Goal: Information Seeking & Learning: Find specific page/section

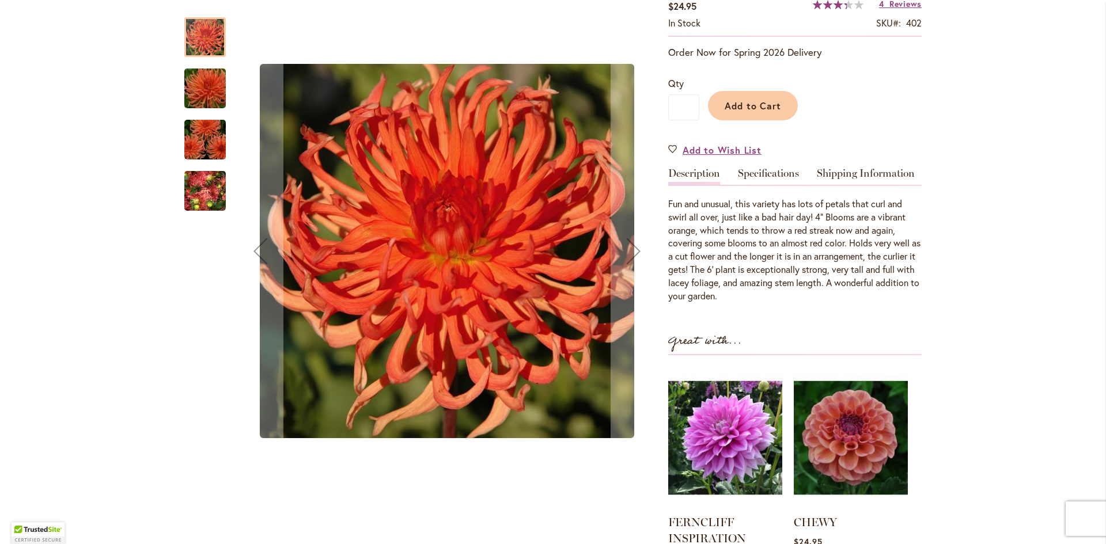
scroll to position [173, 0]
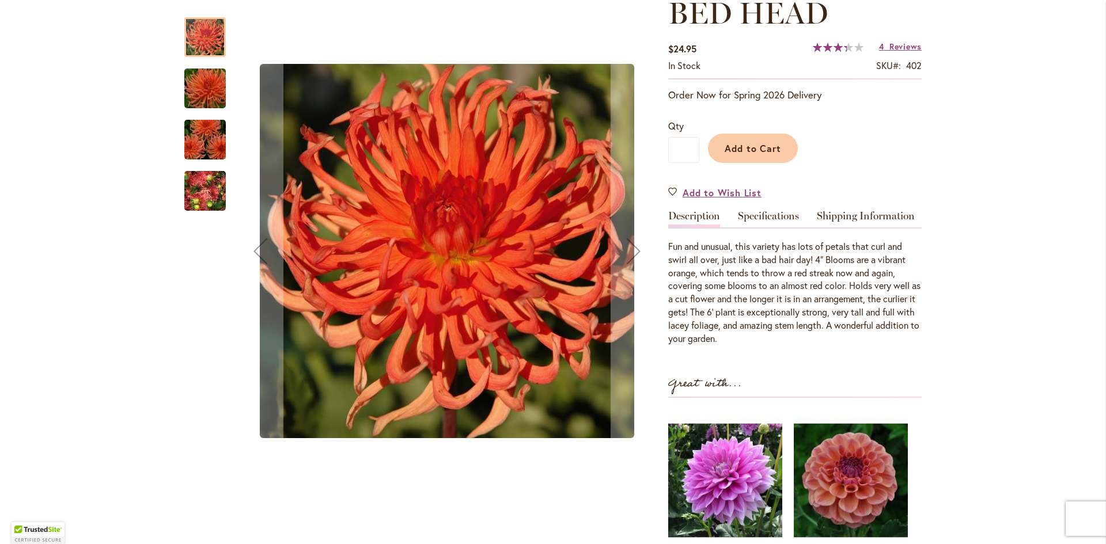
click at [203, 101] on img "BED HEAD" at bounding box center [205, 88] width 83 height 55
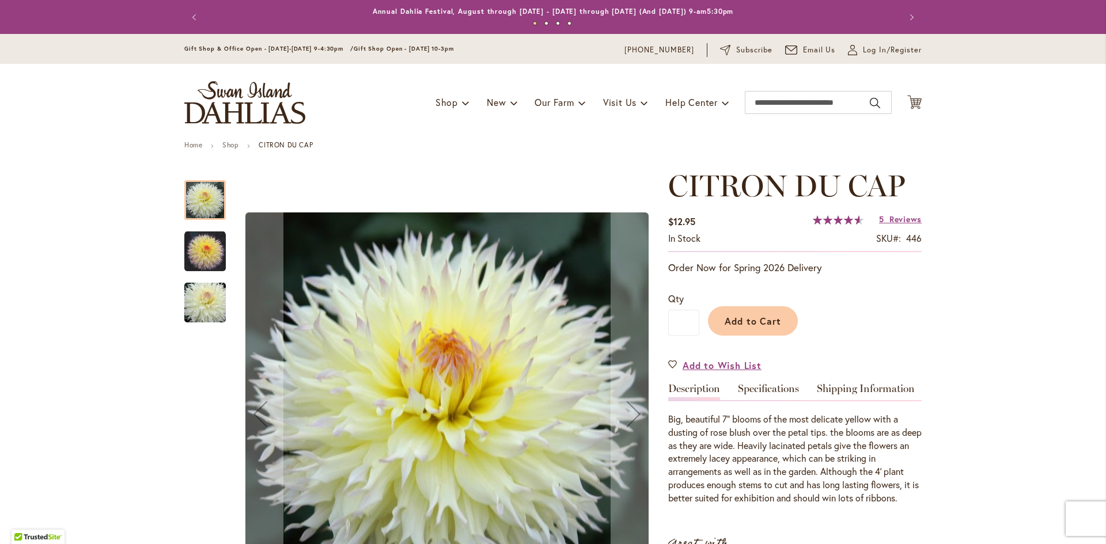
click at [205, 257] on img "CITRON DU CAP" at bounding box center [204, 251] width 41 height 41
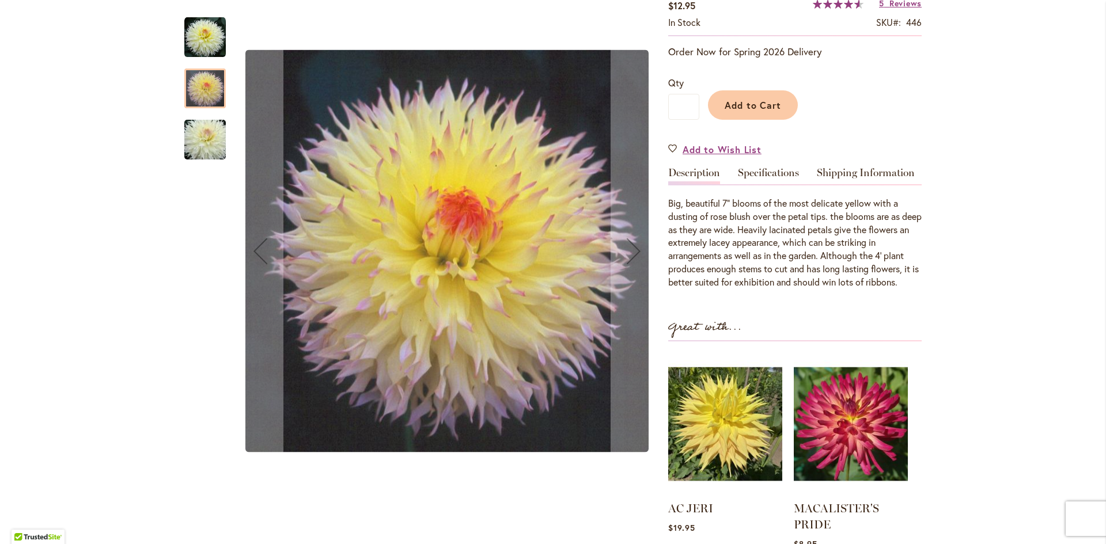
scroll to position [230, 0]
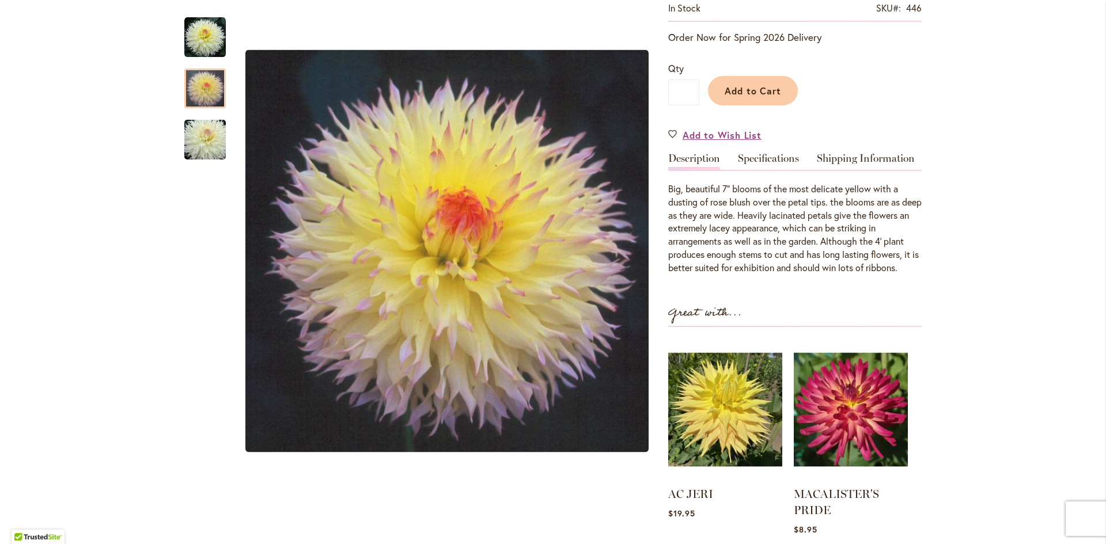
click at [490, 518] on div "Skip to the end of the images gallery Skip to the beginning of the images galle…" at bounding box center [420, 276] width 472 height 676
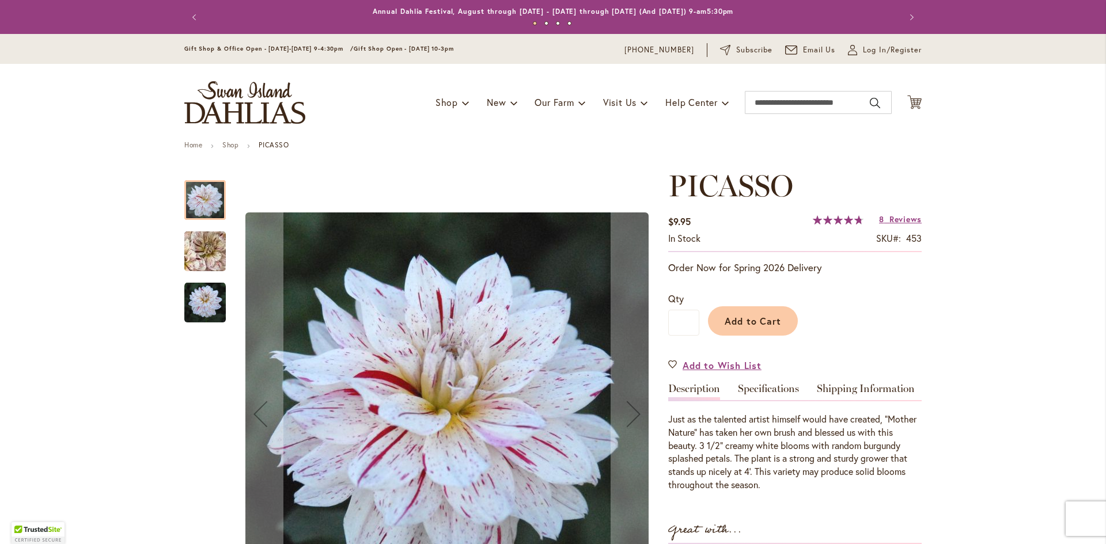
click at [210, 311] on img "PICASSO" at bounding box center [204, 302] width 41 height 41
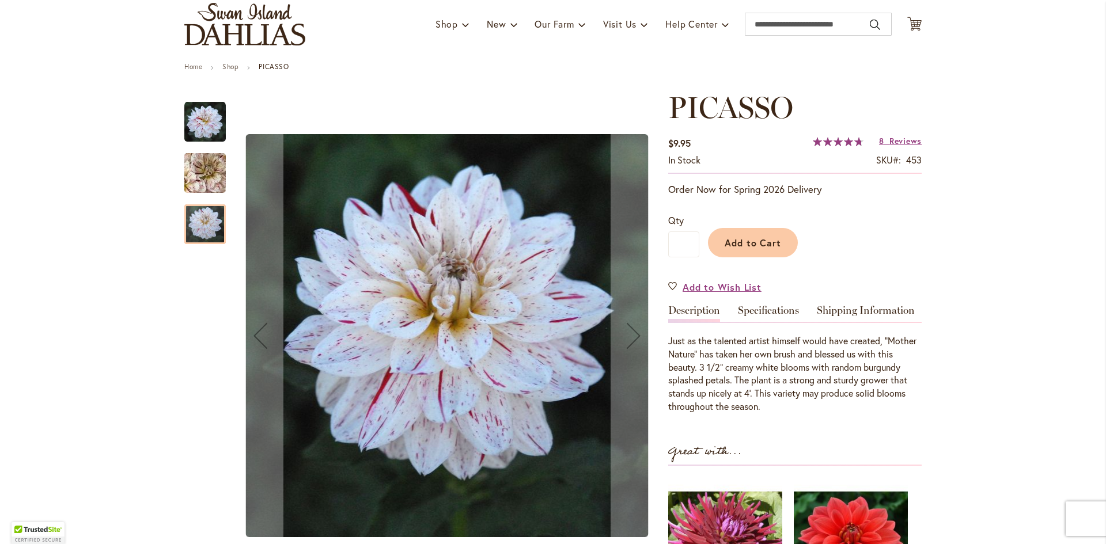
scroll to position [173, 0]
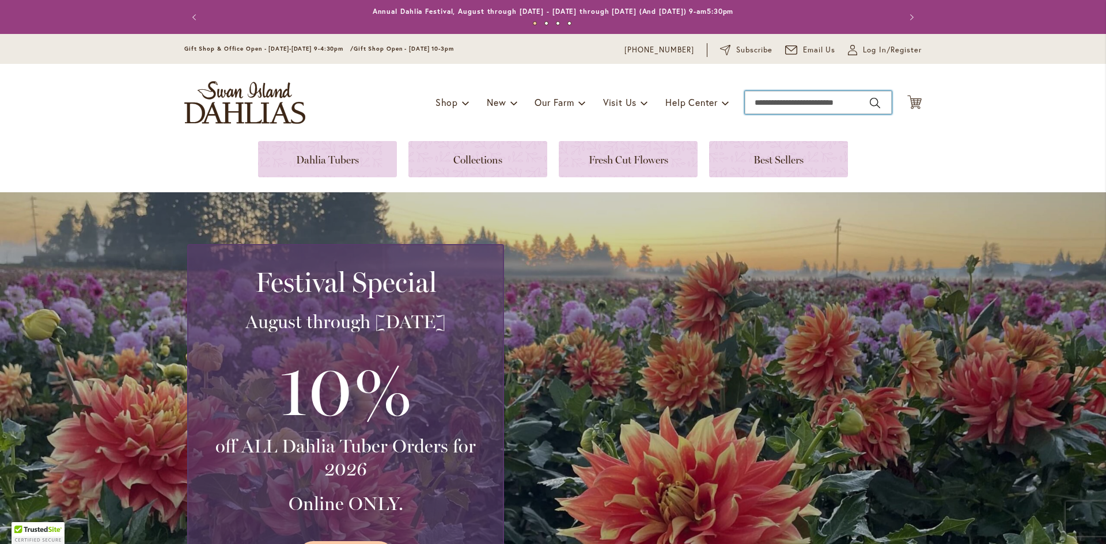
click at [765, 108] on input "Search" at bounding box center [818, 102] width 147 height 23
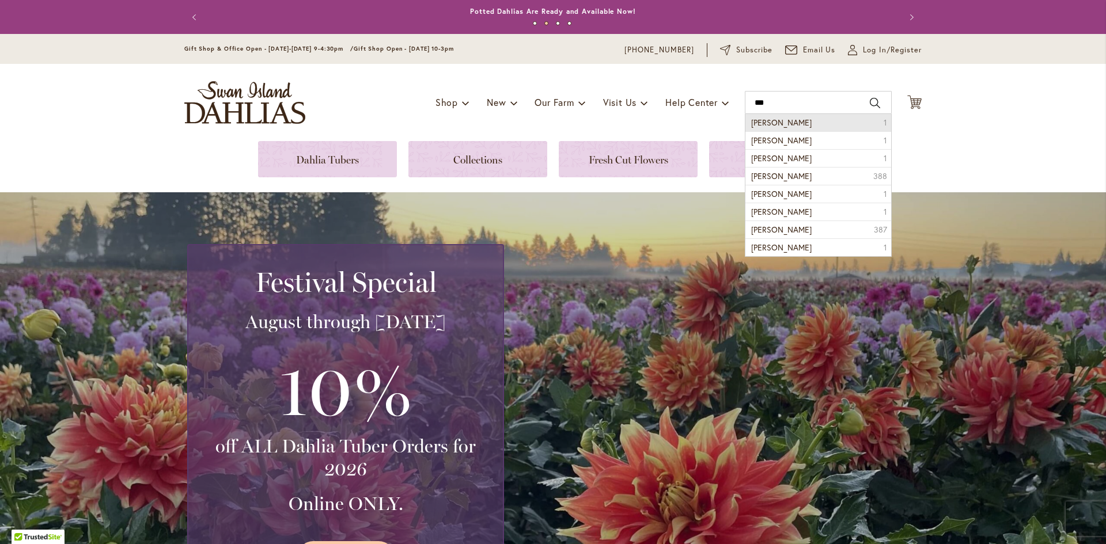
click at [812, 123] on li "Zachary robert 1" at bounding box center [818, 122] width 146 height 17
type input "**********"
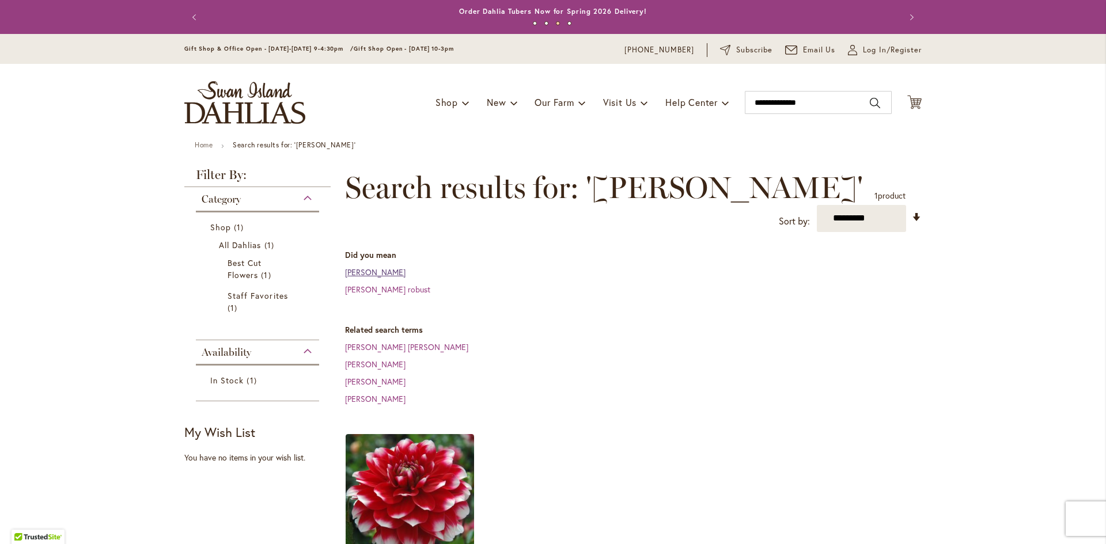
click at [371, 274] on link "[PERSON_NAME]" at bounding box center [375, 272] width 60 height 11
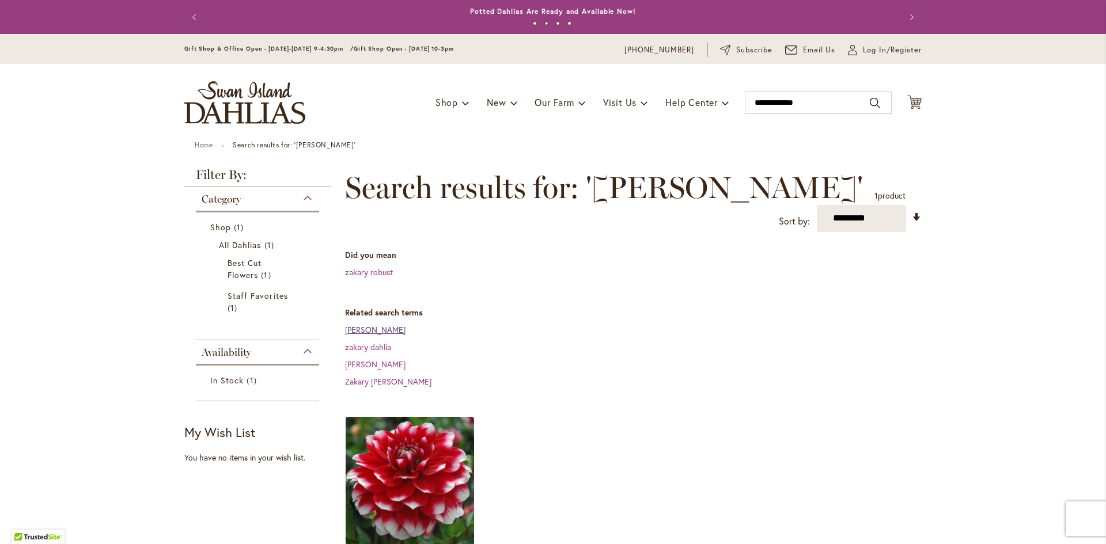
click at [399, 327] on link "Zakary Robert dahlia" at bounding box center [375, 329] width 60 height 11
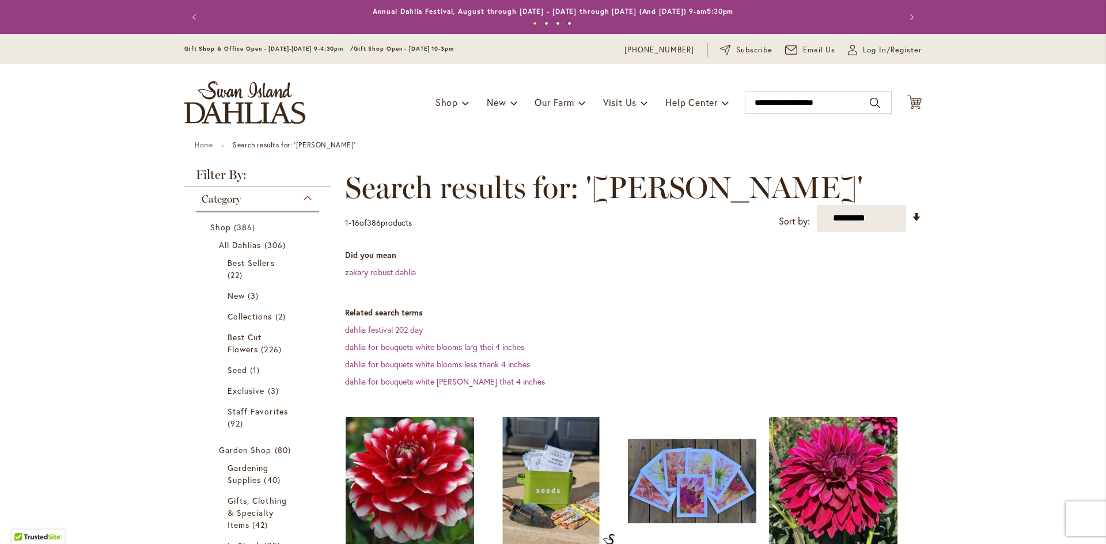
click at [377, 452] on img at bounding box center [410, 480] width 135 height 135
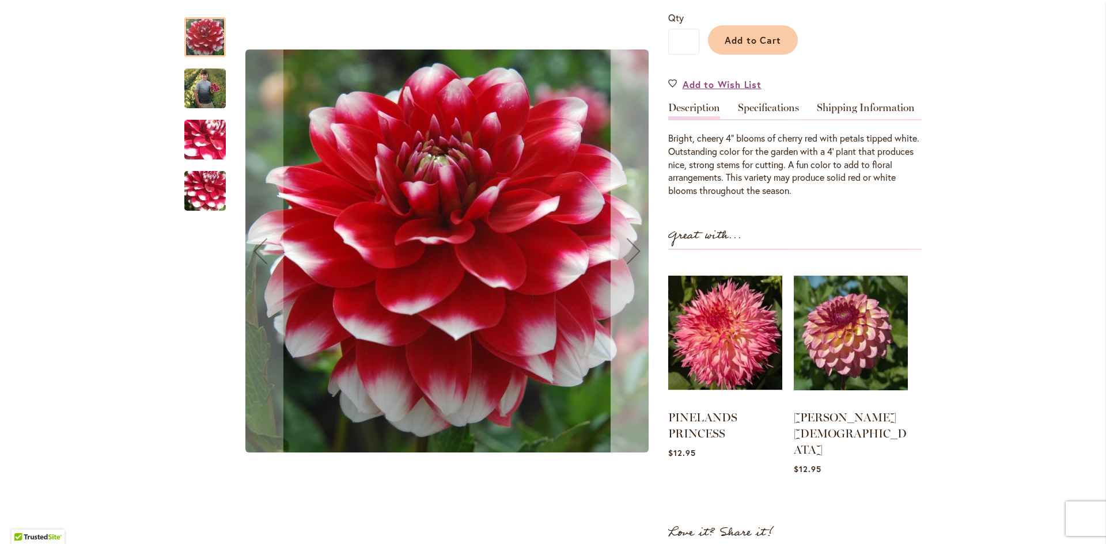
scroll to position [288, 0]
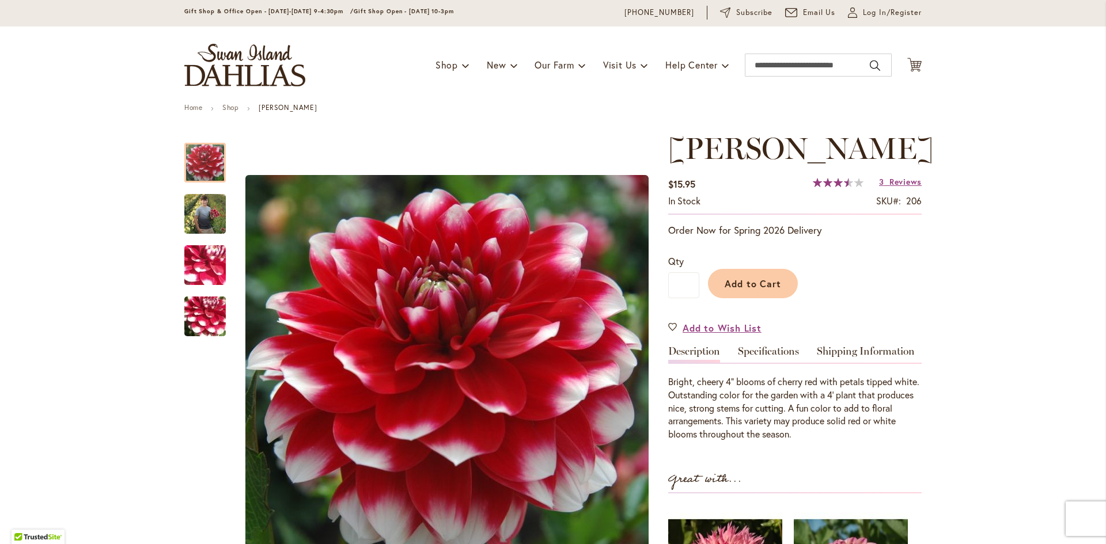
scroll to position [173, 0]
